Goal: Transaction & Acquisition: Obtain resource

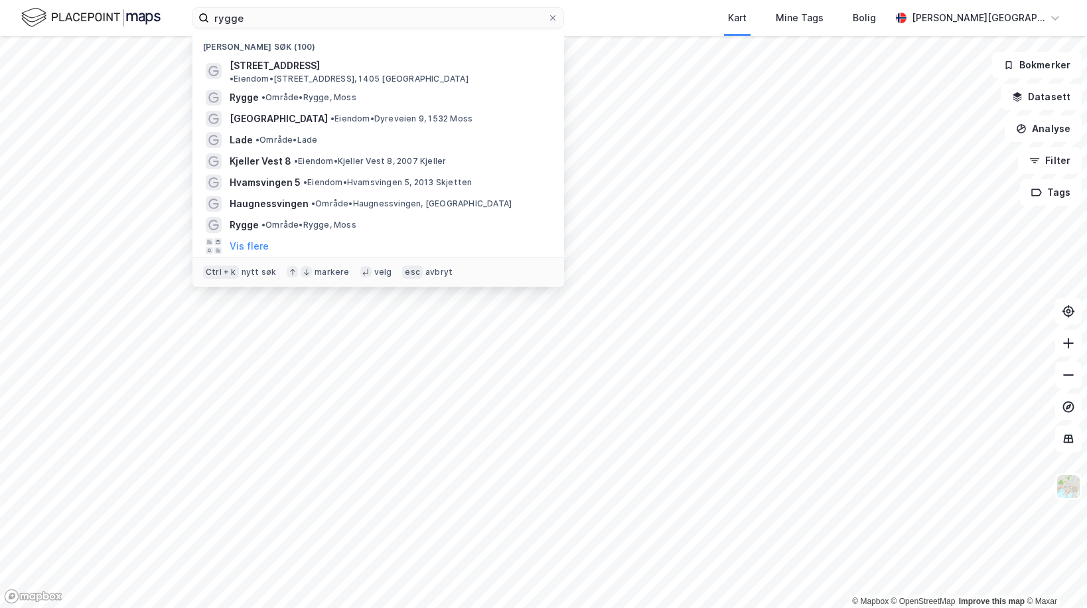
type input "rygge"
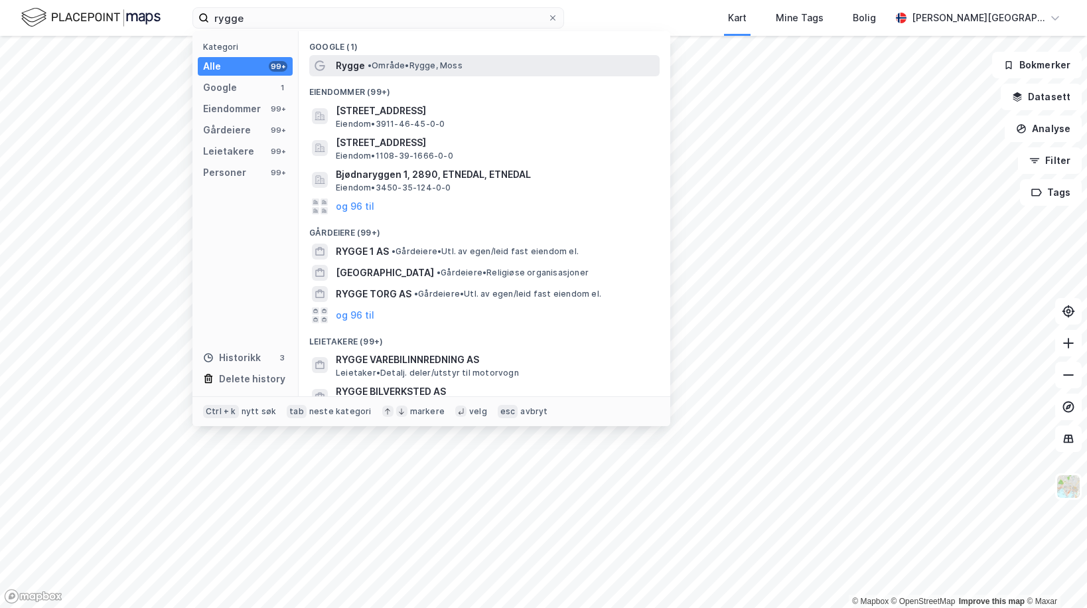
click at [333, 69] on div "Rygge • Område • Rygge, Moss" at bounding box center [484, 65] width 351 height 21
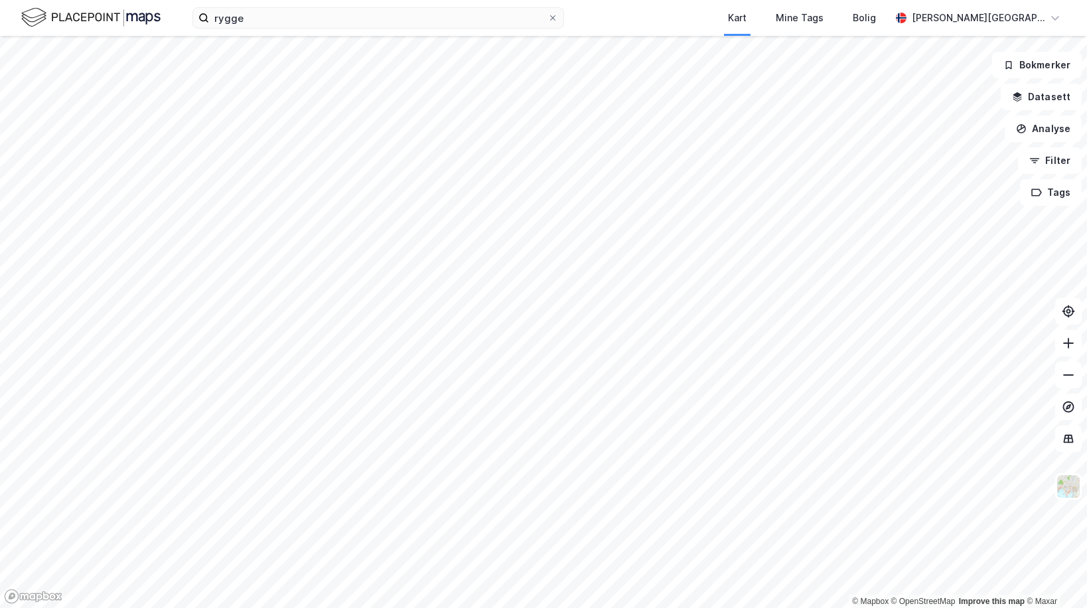
click at [358, 535] on div "rygge Kart Mine Tags Bolig [PERSON_NAME] © Mapbox © OpenStreetMap Improve this …" at bounding box center [543, 304] width 1087 height 608
drag, startPoint x: 629, startPoint y: 35, endPoint x: 19, endPoint y: 653, distance: 867.9
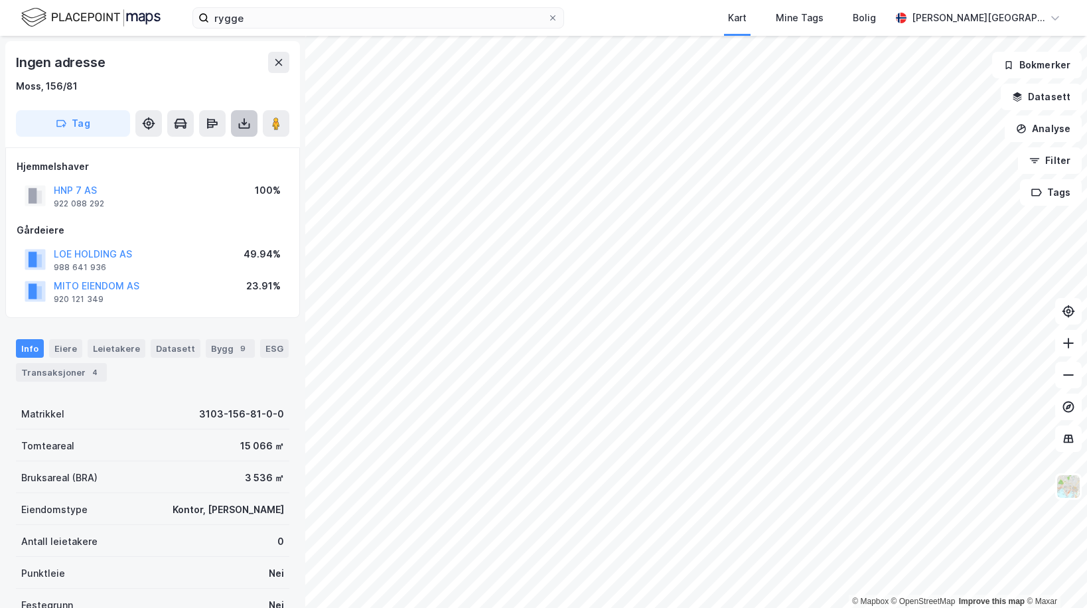
click at [246, 127] on icon at bounding box center [244, 123] width 13 height 13
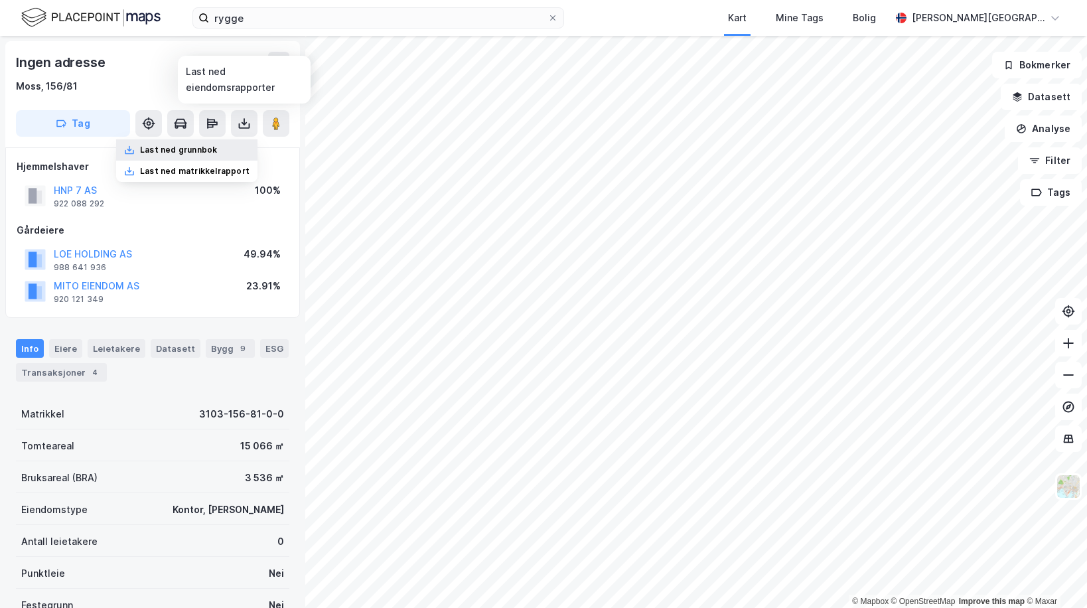
click at [198, 155] on div "Last ned grunnbok" at bounding box center [186, 149] width 141 height 21
click at [190, 173] on div "Last ned matrikkelrapport" at bounding box center [195, 171] width 110 height 11
